Goal: Task Accomplishment & Management: Use online tool/utility

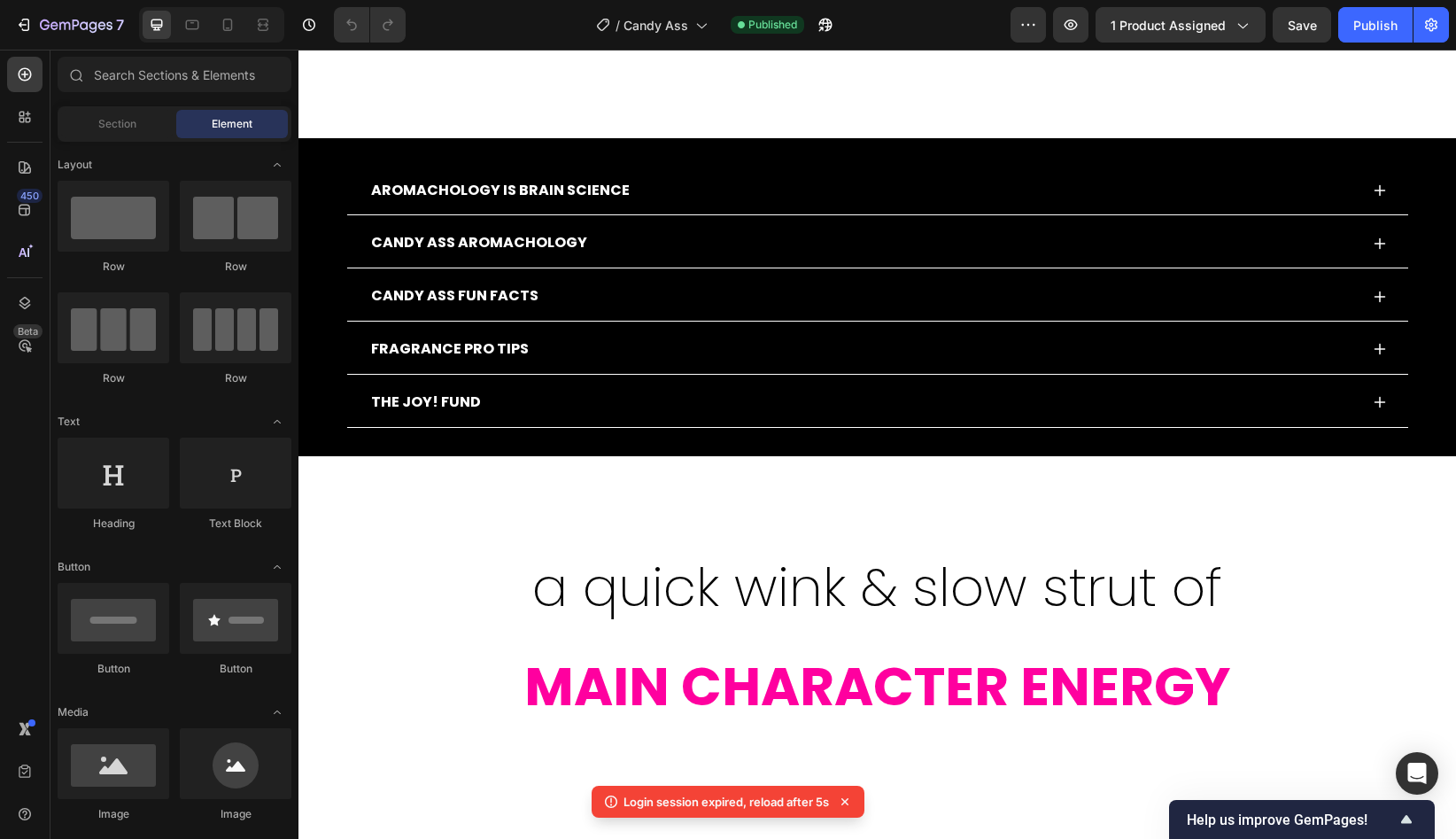
scroll to position [903, 0]
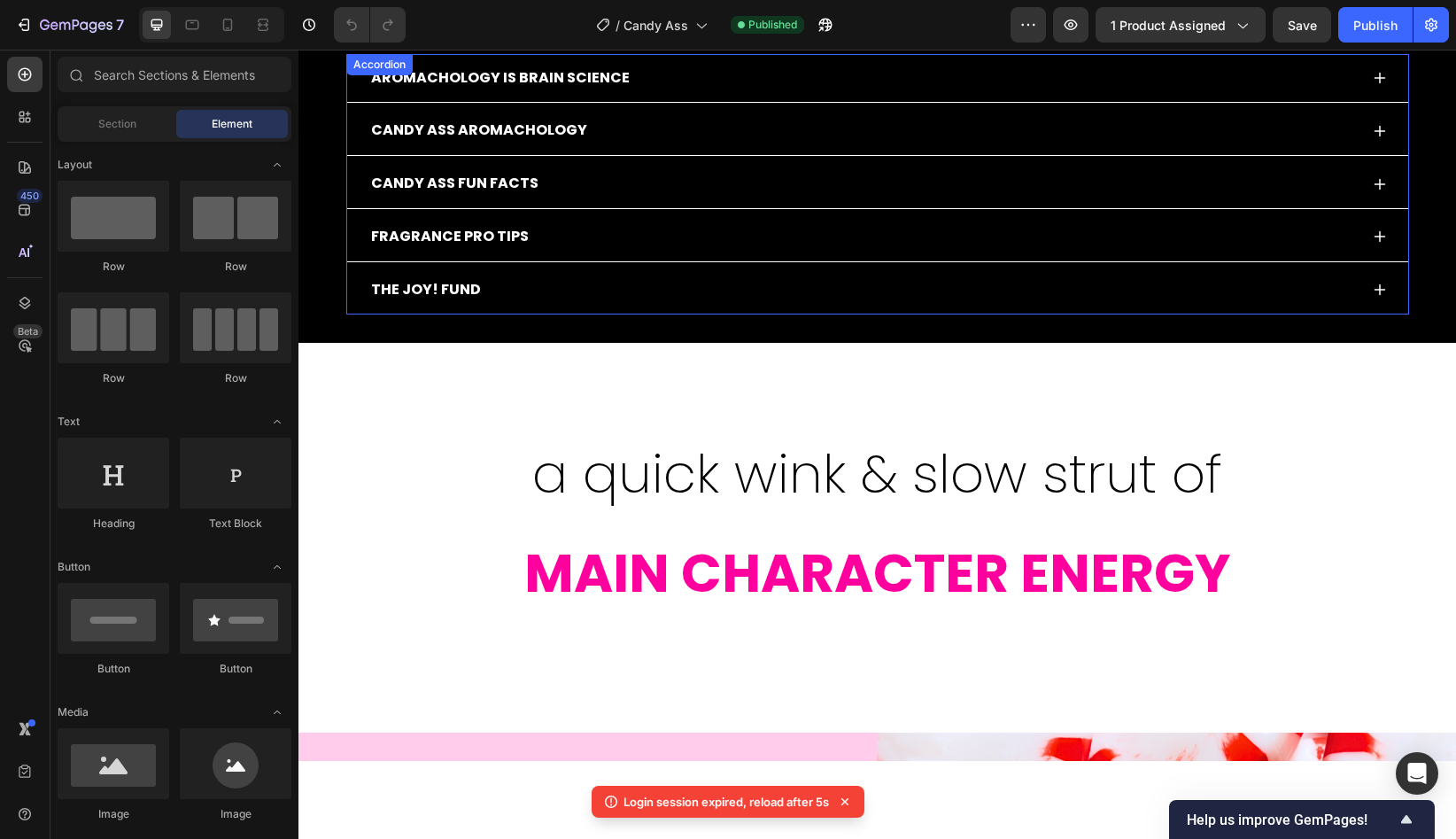
click at [532, 288] on div "THE JOY! FUND" at bounding box center [863, 290] width 990 height 31
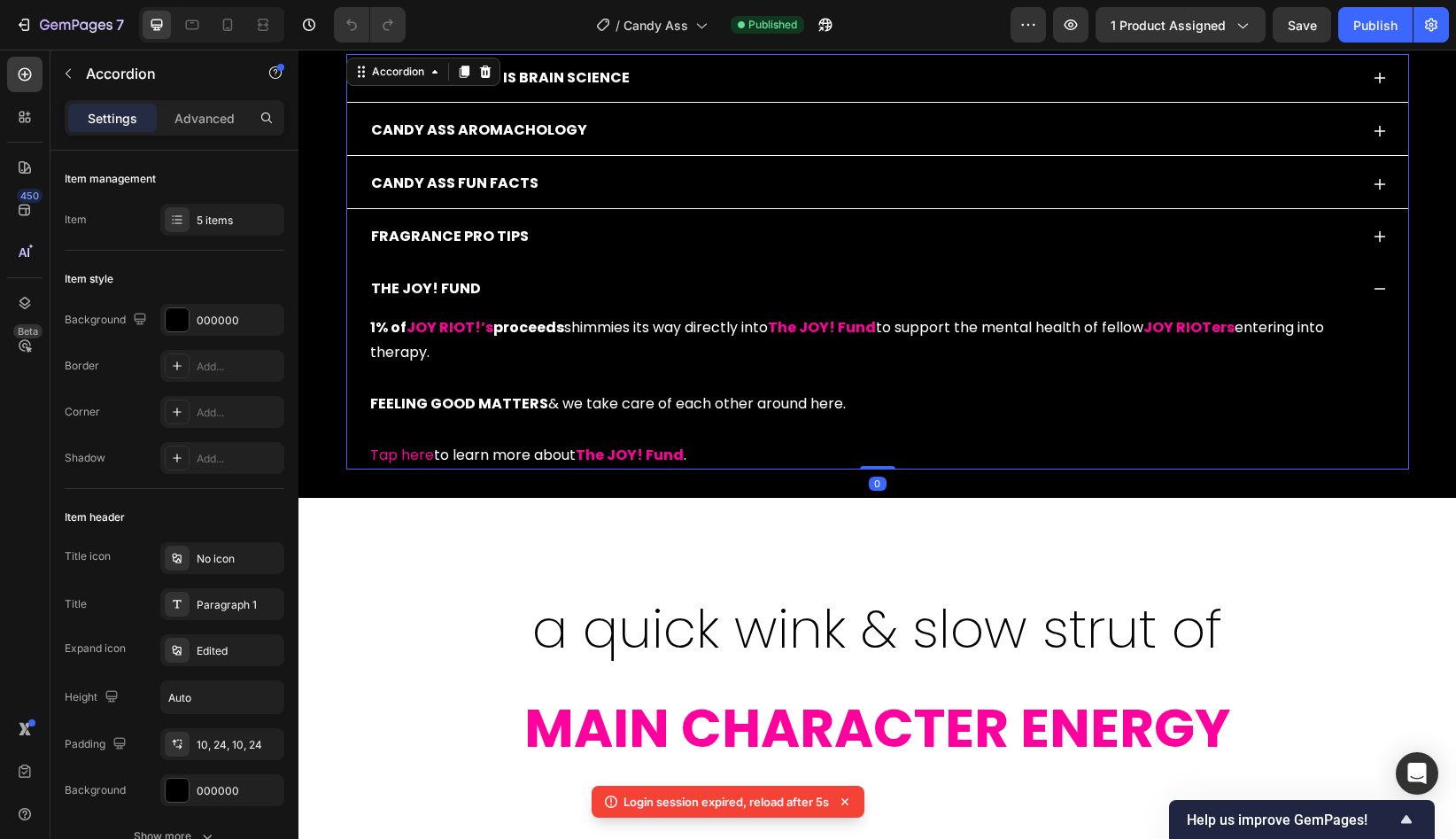
click at [528, 247] on div "FRAGRANCE PRO TIPS" at bounding box center [863, 237] width 990 height 31
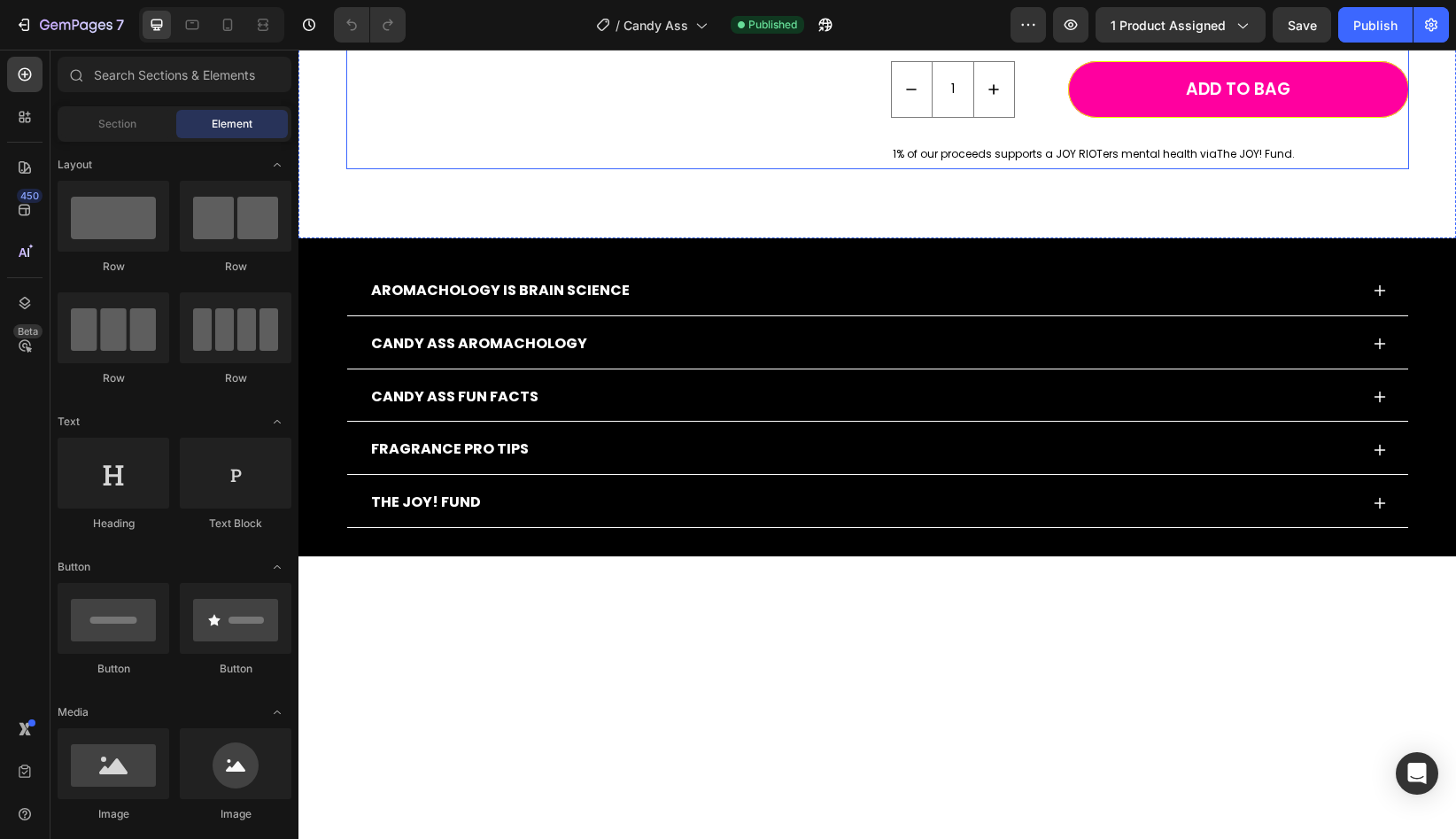
scroll to position [722, 0]
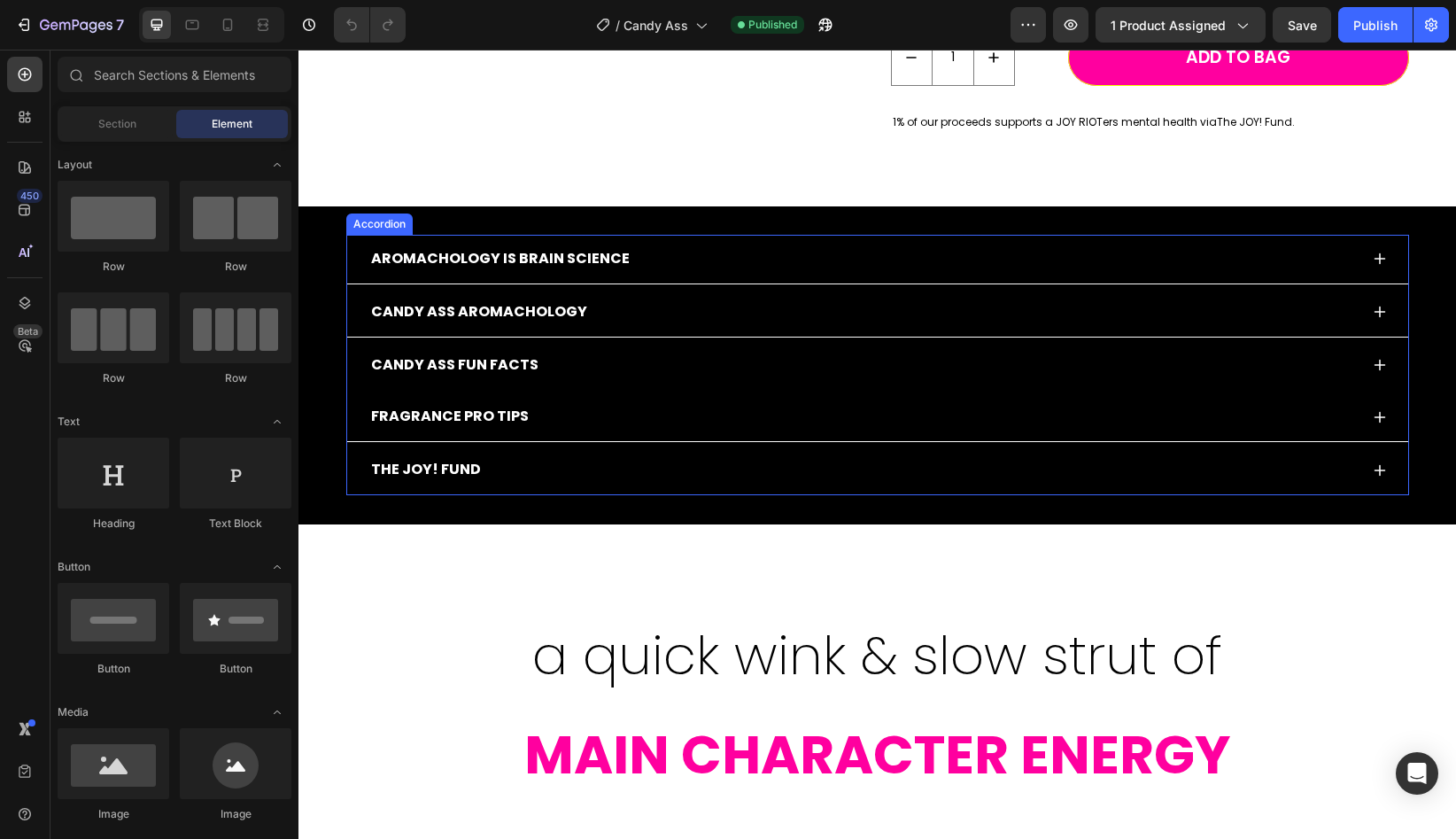
click at [596, 366] on div "CANDY ASS FUN FACTS" at bounding box center [863, 366] width 990 height 31
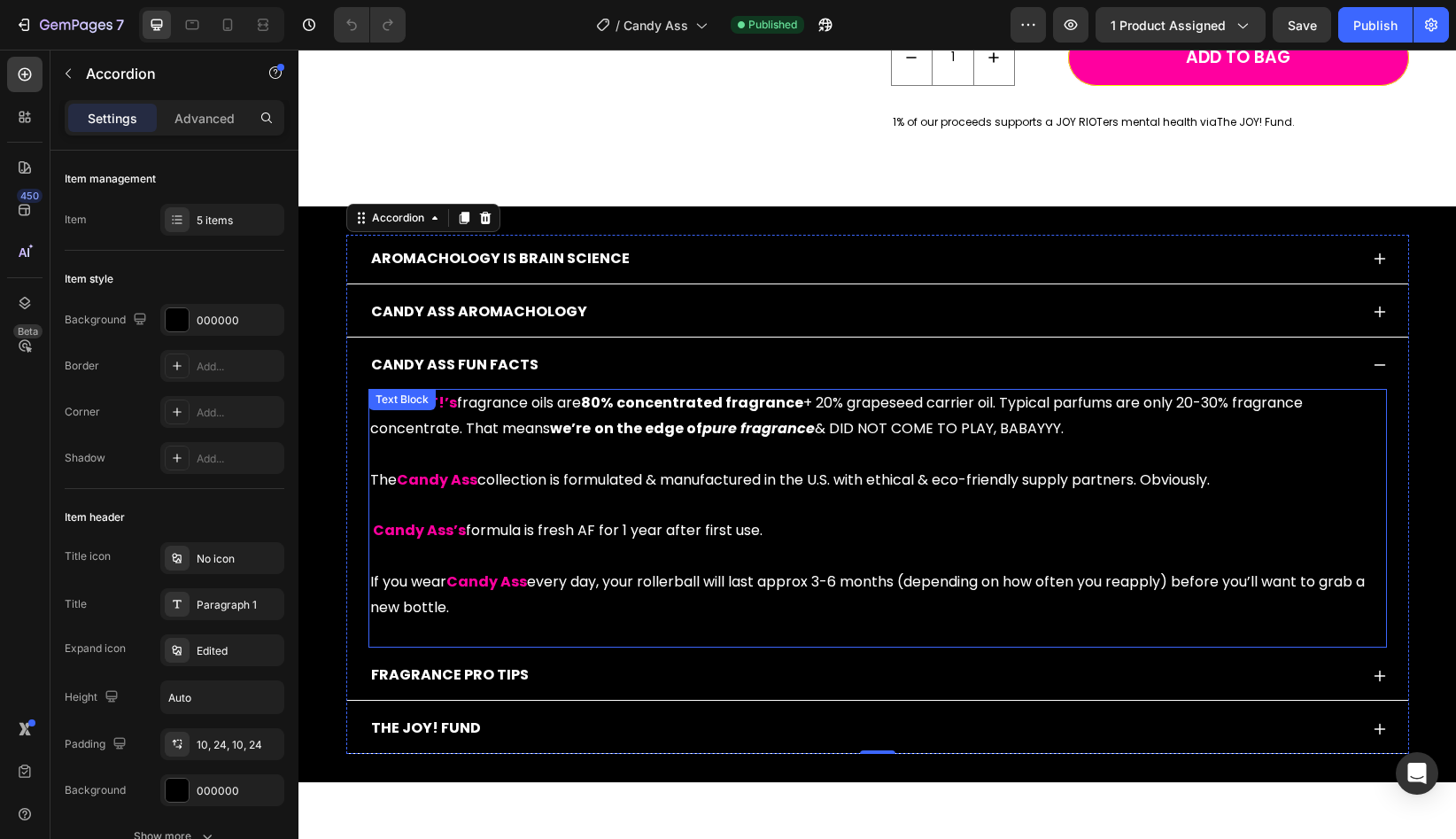
click at [382, 586] on p "JOY RIOT!’s fragrance oils are 80% concentrated fragrance + 20% grapeseed carri…" at bounding box center [877, 518] width 1015 height 255
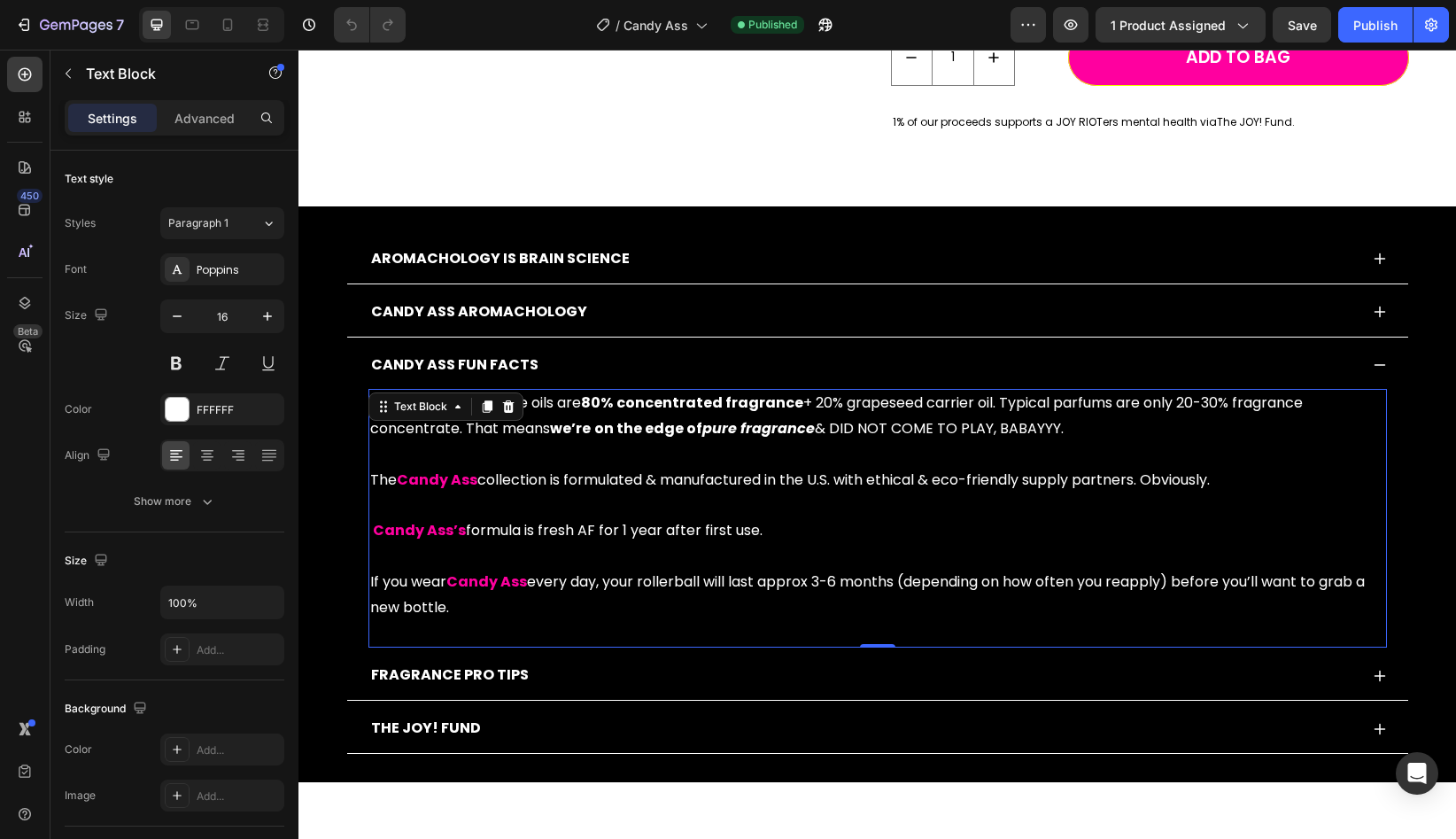
click at [374, 585] on p "JOY RIOT!’s fragrance oils are 80% concentrated fragrance + 20% grapeseed carri…" at bounding box center [877, 518] width 1015 height 255
click at [375, 482] on p "JOY RIOT!’s fragrance oils are 80% concentrated fragrance + 20% grapeseed carri…" at bounding box center [877, 518] width 1015 height 255
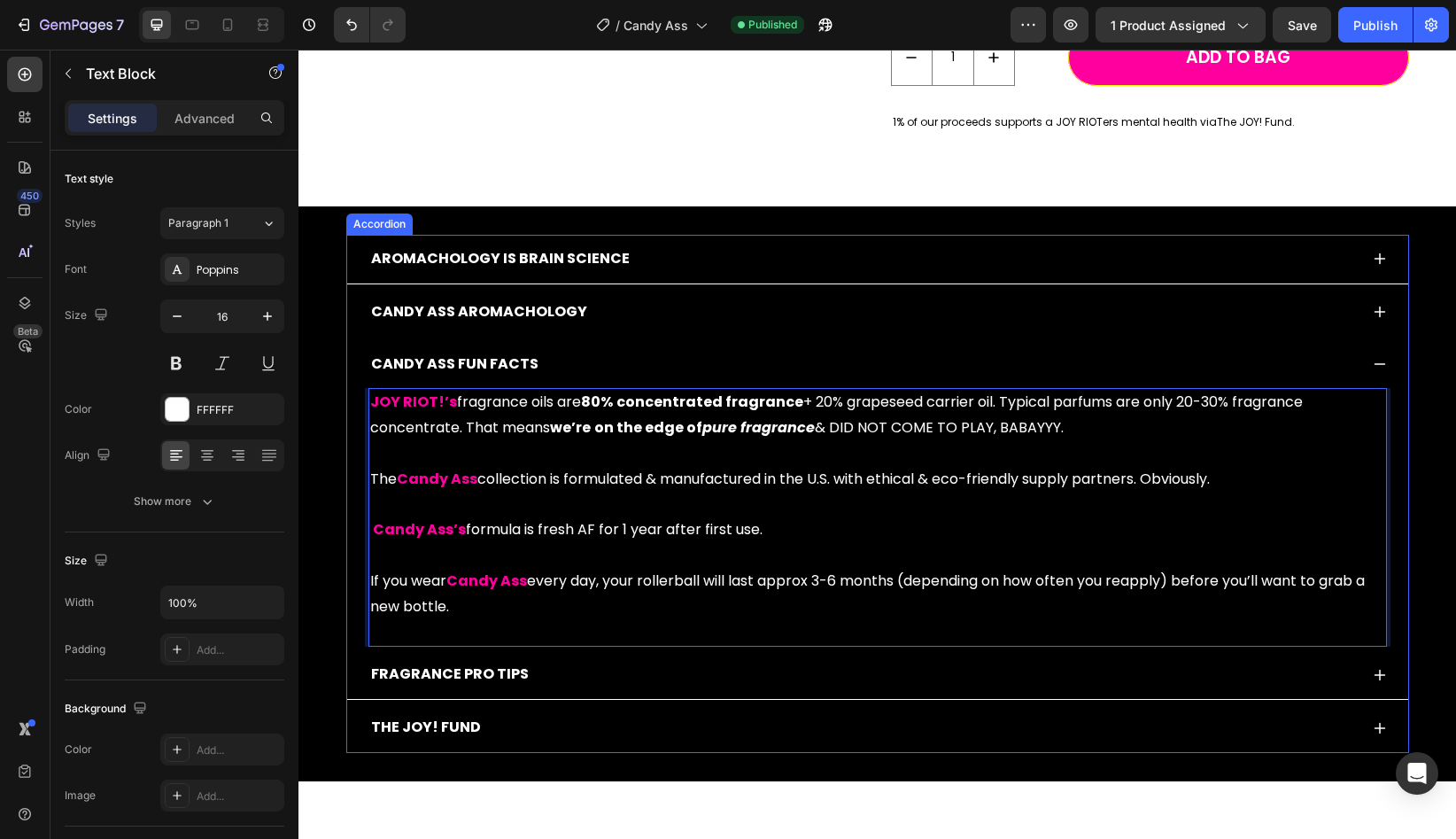
scroll to position [721, 0]
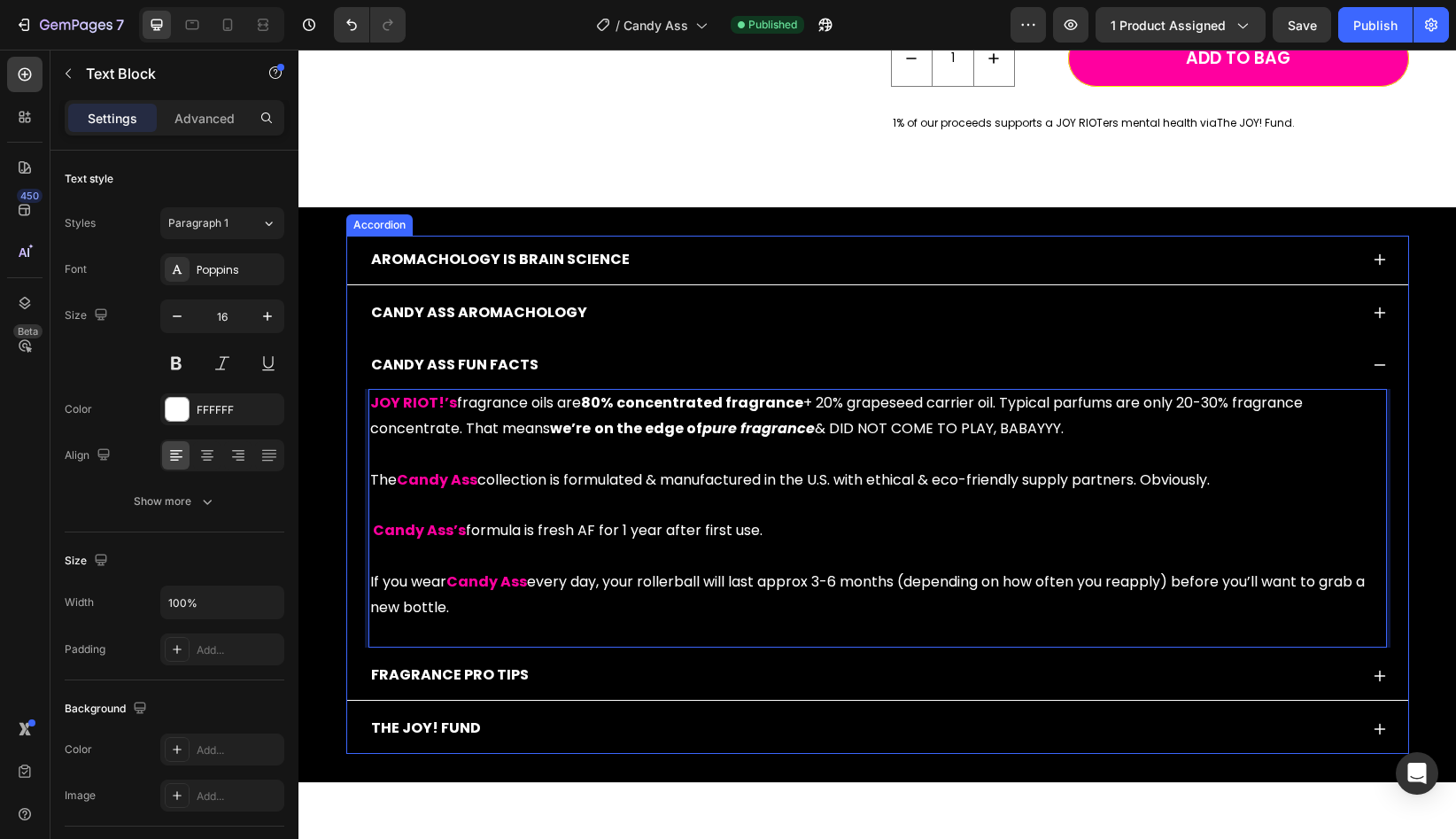
click at [666, 305] on div "CANDY ASS AROMACHOLOGY" at bounding box center [863, 313] width 990 height 31
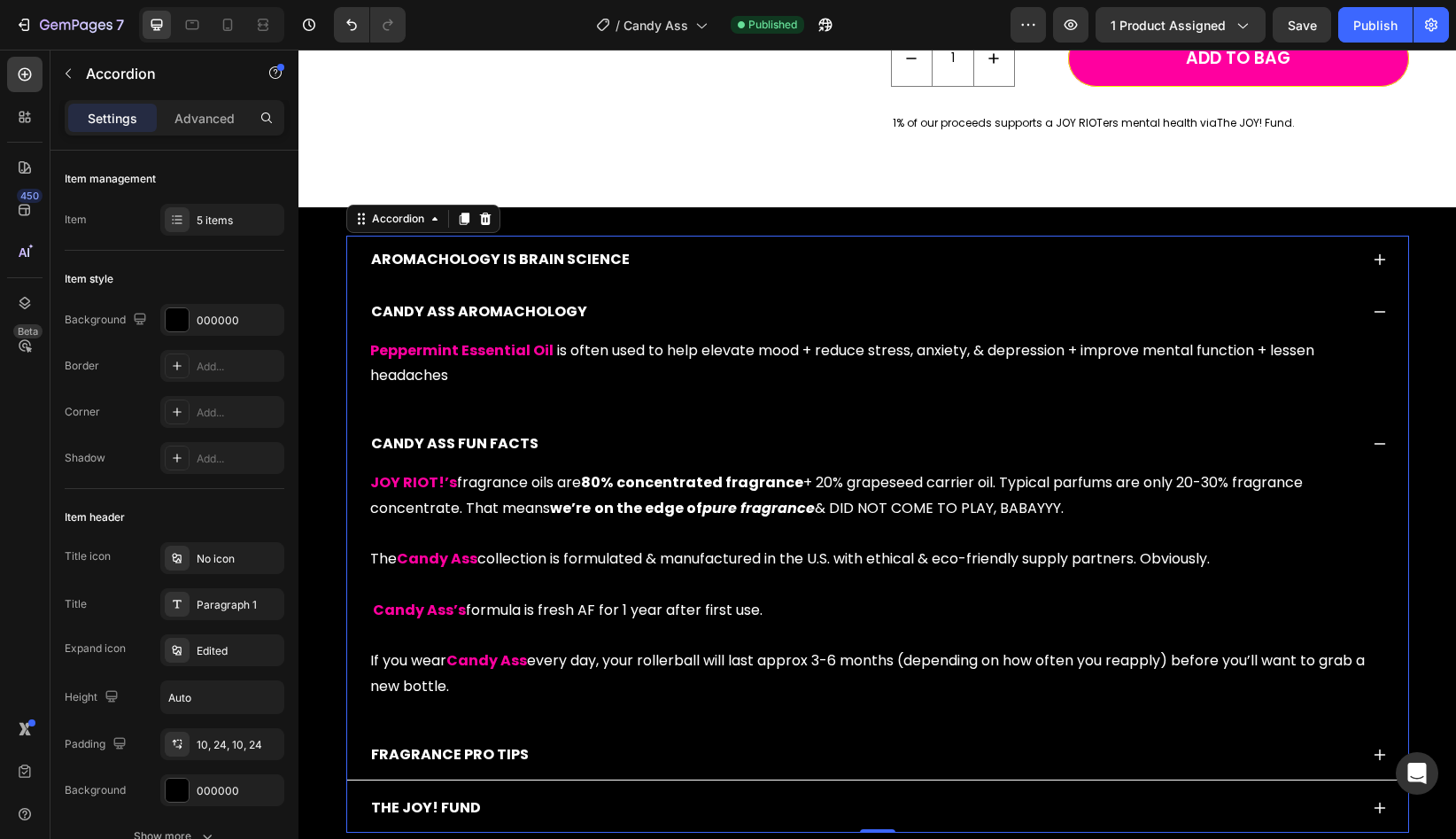
click at [687, 284] on div "AROMACHOLOGY IS BRAIN SCIENCE" at bounding box center [877, 260] width 1061 height 49
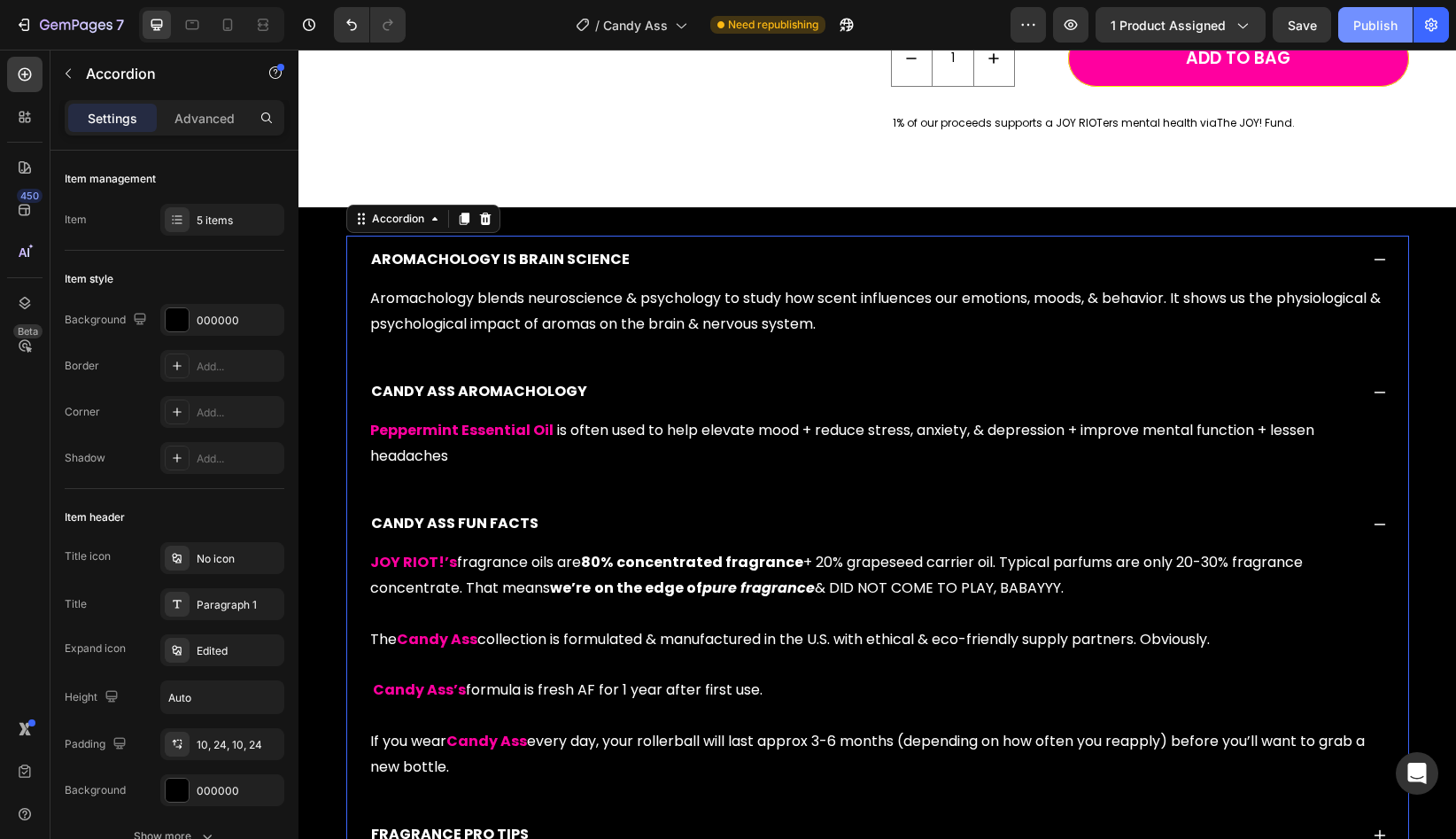
click at [1371, 29] on div "Publish" at bounding box center [1375, 25] width 44 height 18
